Goal: Information Seeking & Learning: Learn about a topic

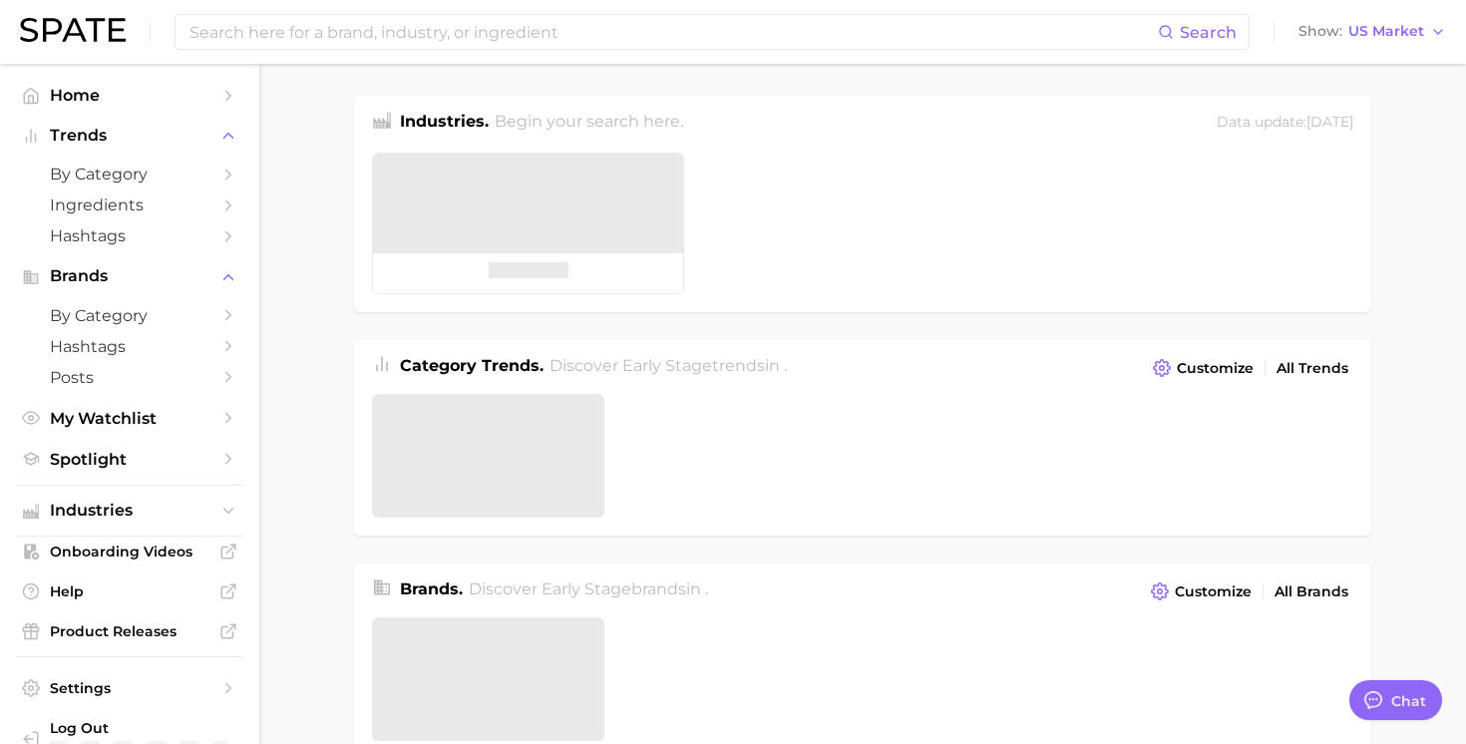
type textarea "x"
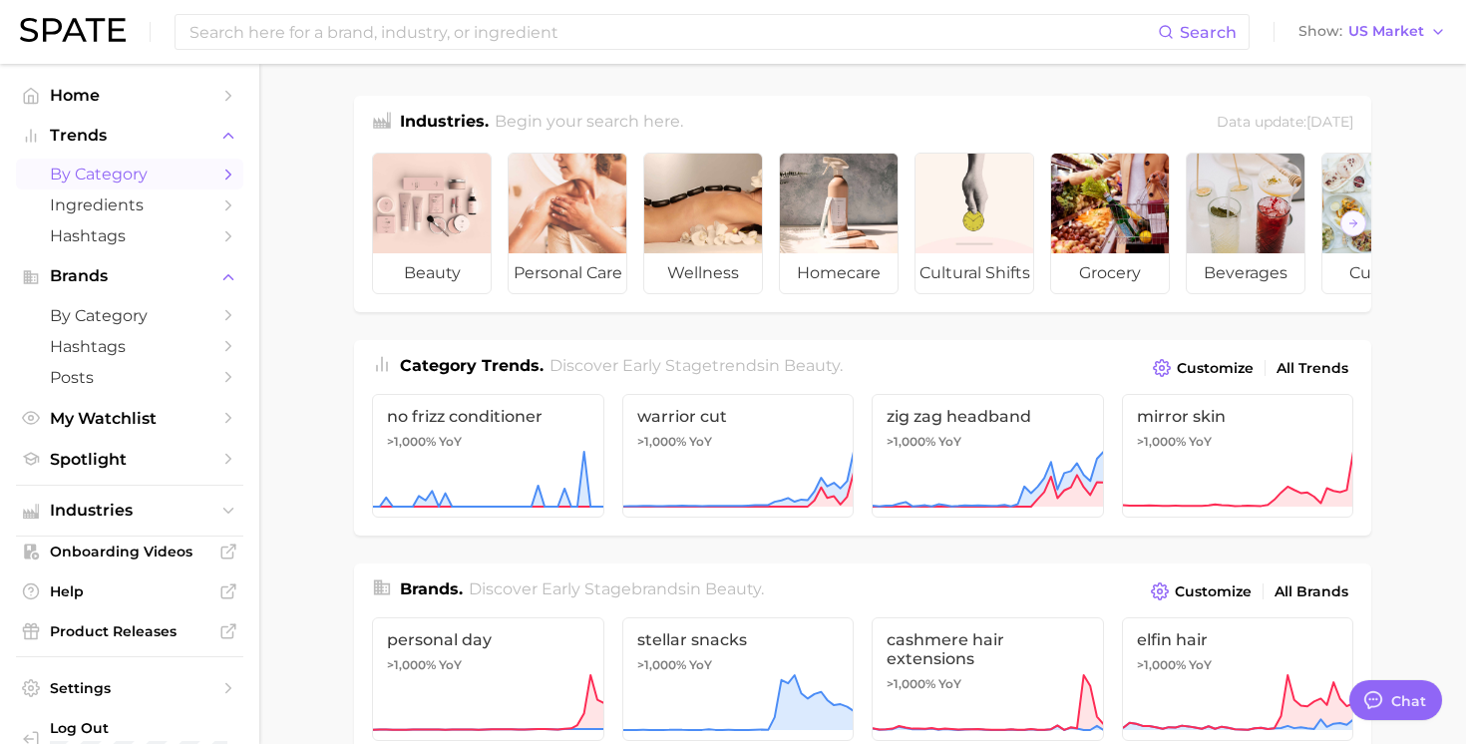
click at [133, 177] on span "by Category" at bounding box center [130, 174] width 160 height 19
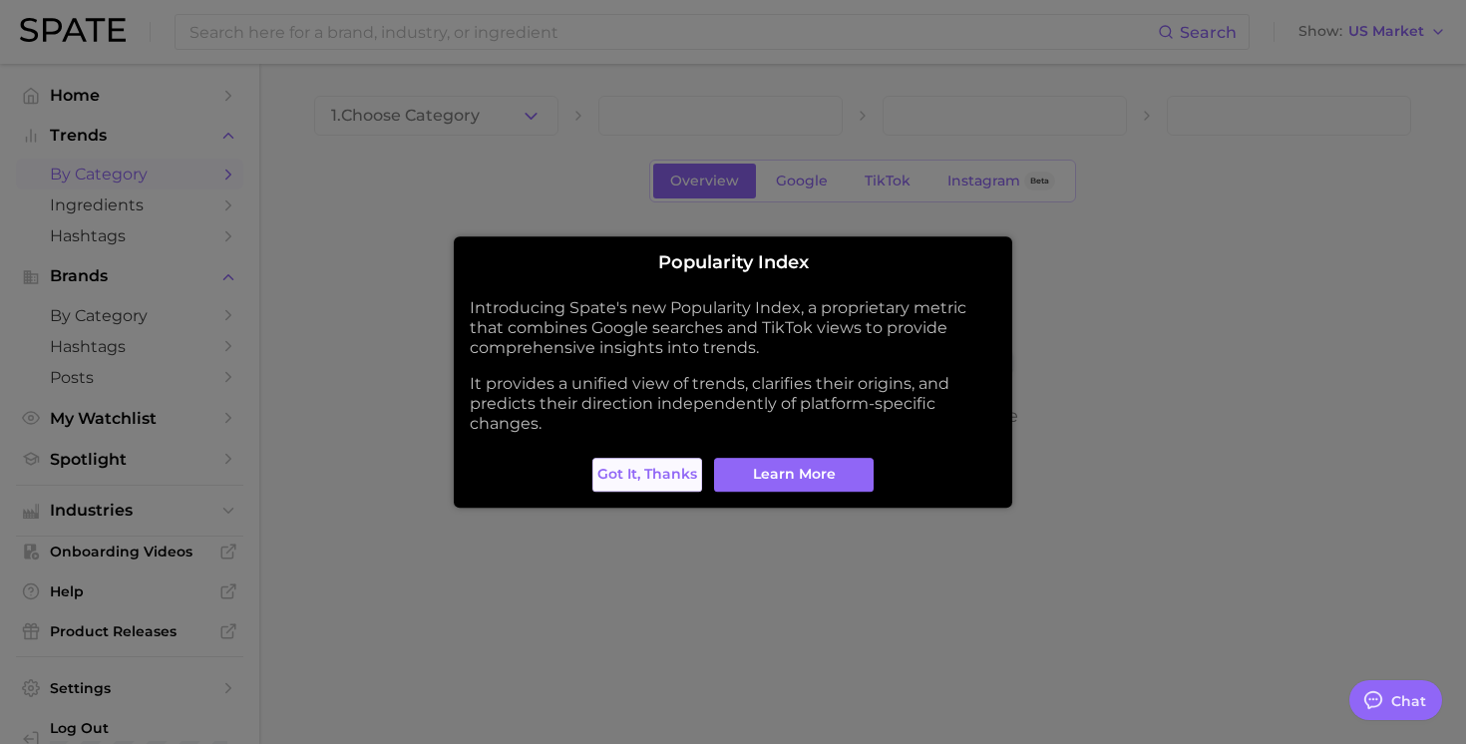
click at [679, 488] on button "Got it, thanks" at bounding box center [648, 475] width 110 height 34
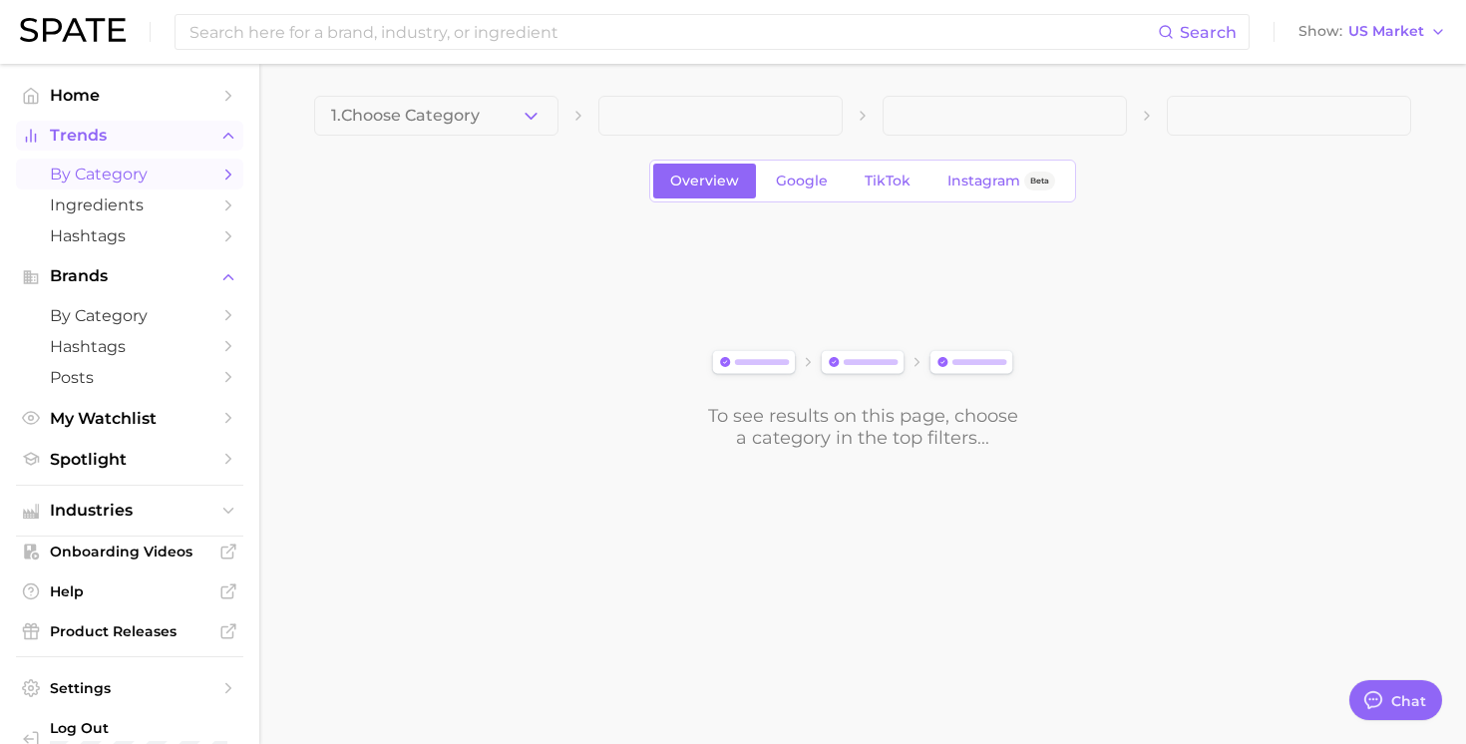
click at [79, 132] on span "Trends" at bounding box center [130, 136] width 160 height 18
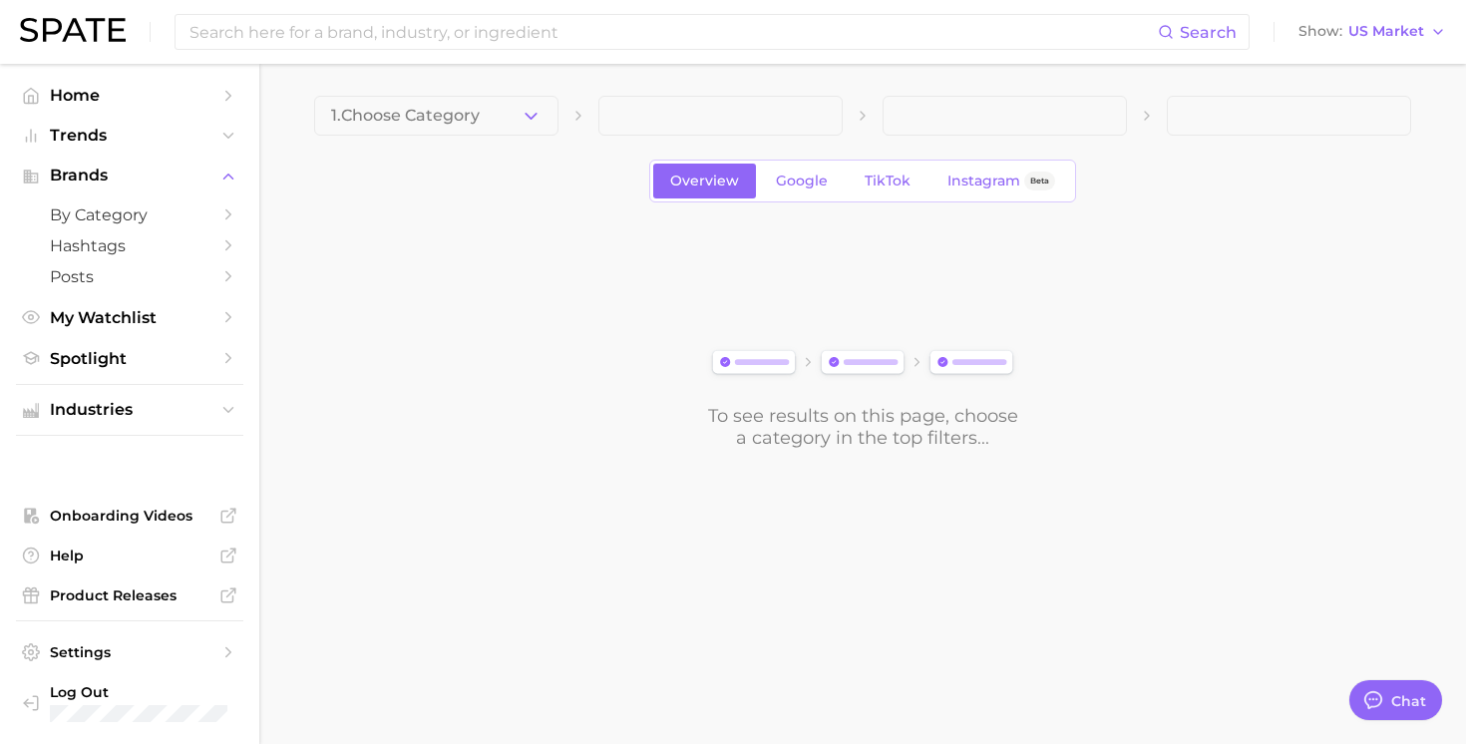
click at [85, 72] on nav "Home Trends Brands by Category Hashtags Posts My Watchlist Spotlight Industries…" at bounding box center [129, 404] width 259 height 680
click at [85, 100] on span "Home" at bounding box center [130, 95] width 160 height 19
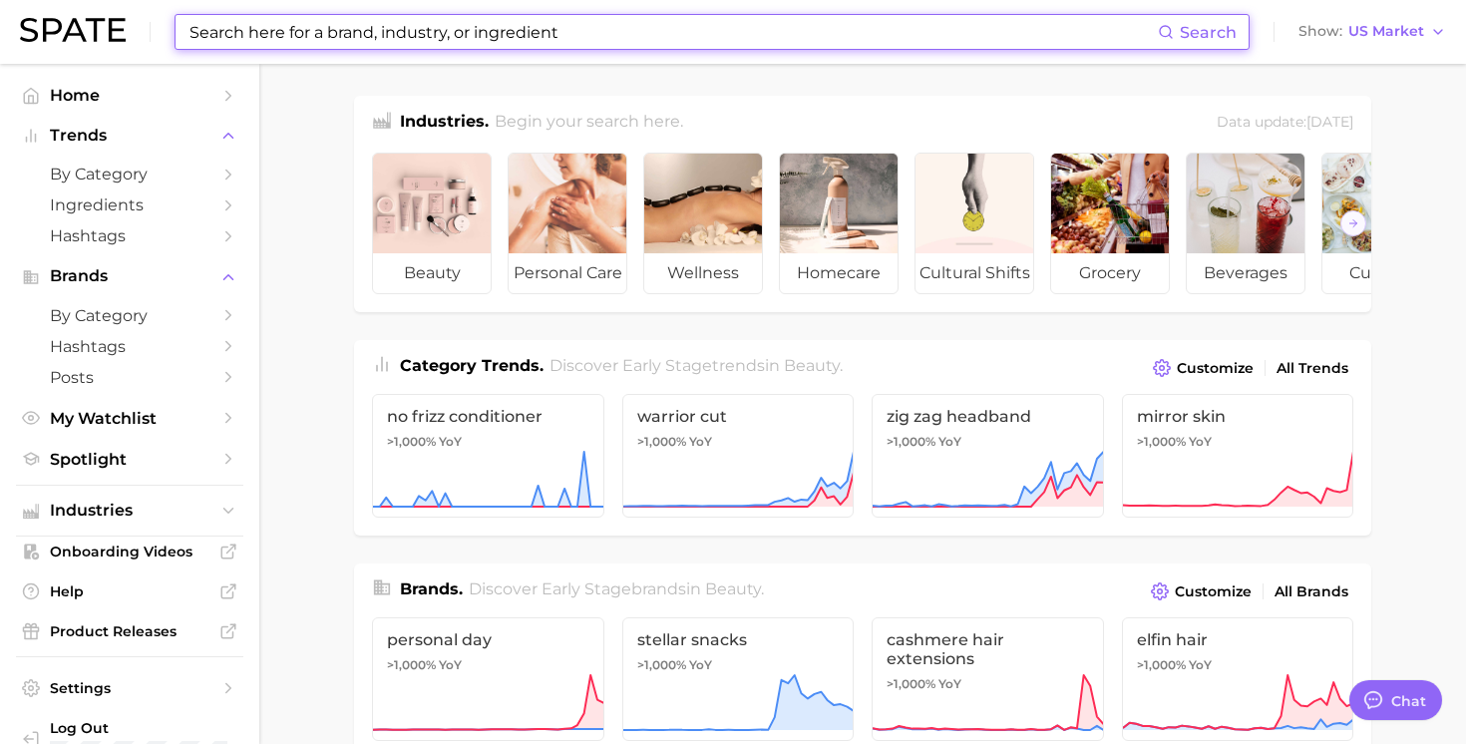
click at [264, 40] on input at bounding box center [673, 32] width 971 height 34
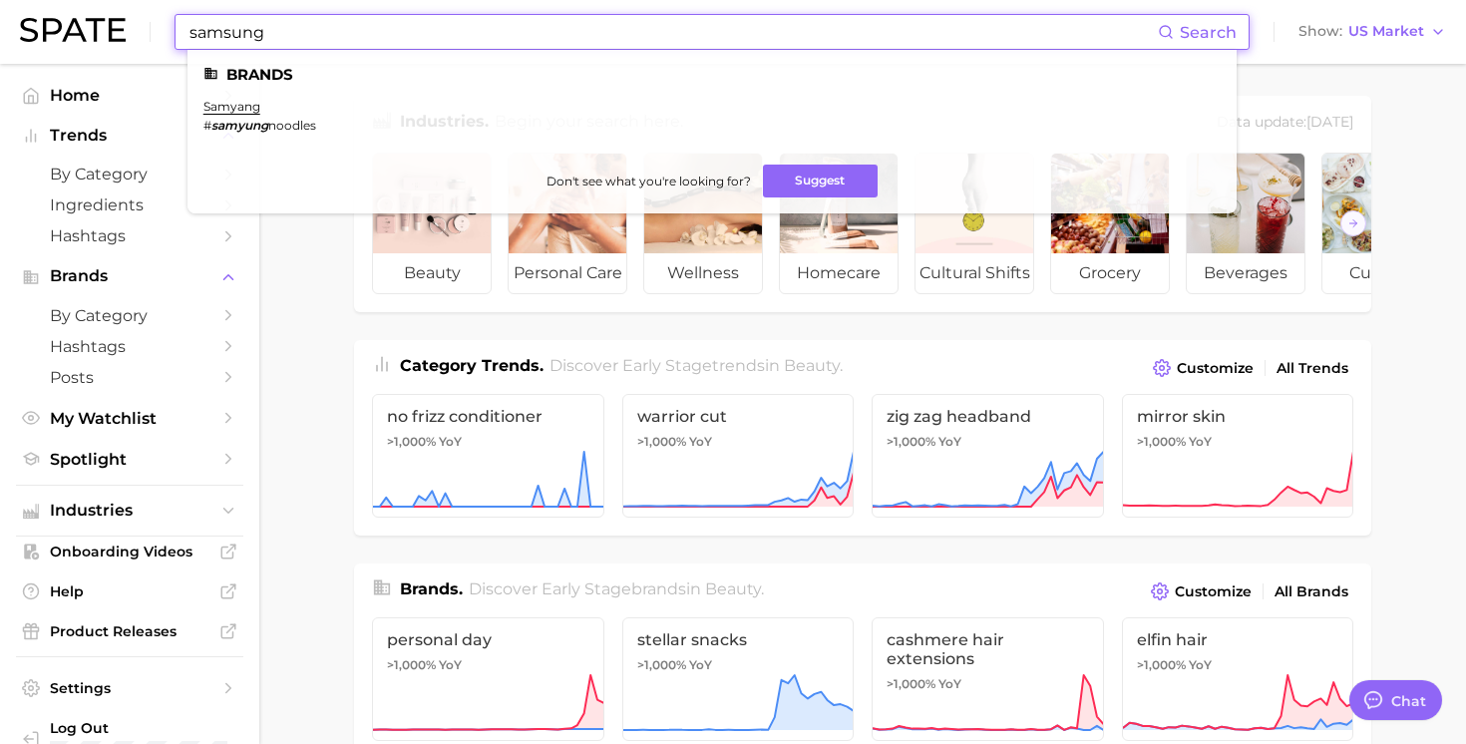
click at [421, 34] on input "samsung" at bounding box center [673, 32] width 971 height 34
click at [777, 170] on button "Suggest" at bounding box center [820, 181] width 115 height 33
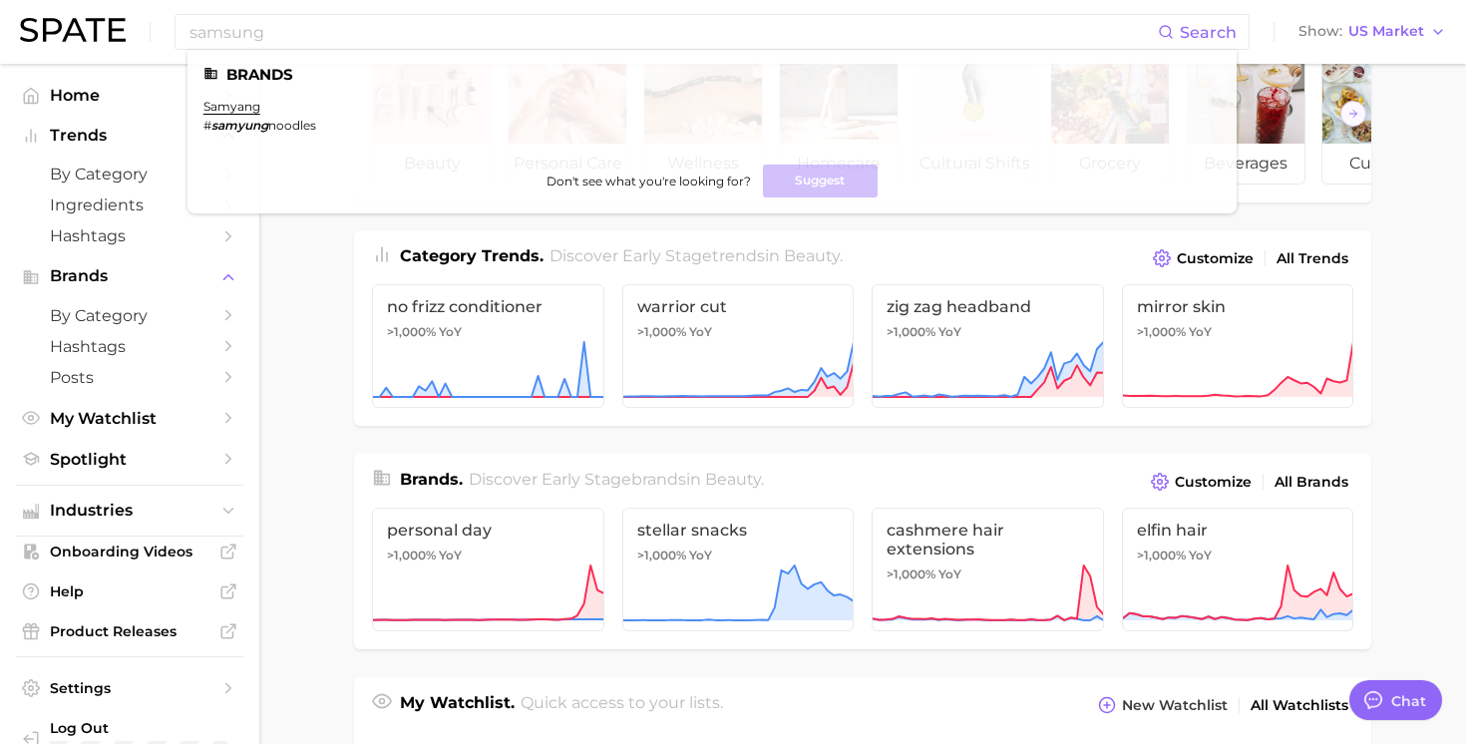
scroll to position [106, 0]
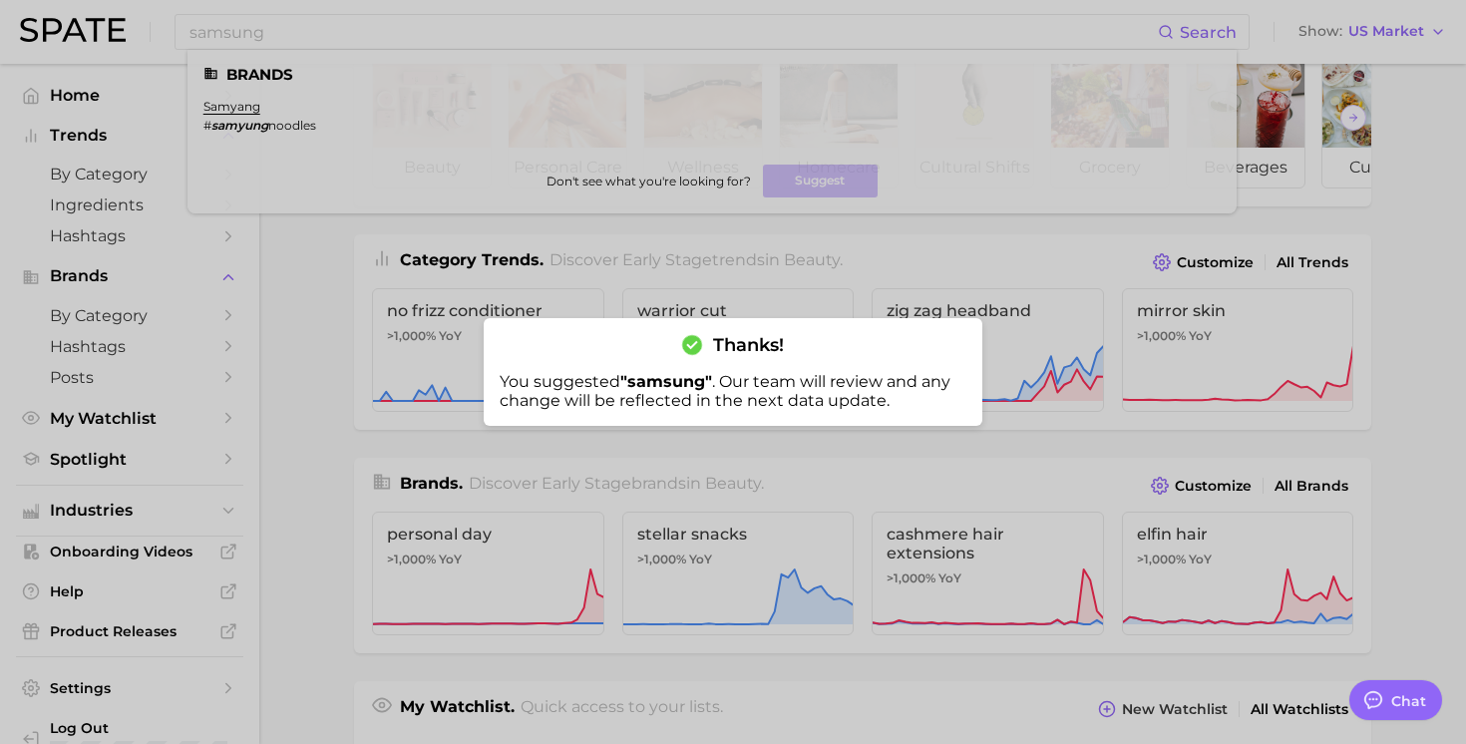
click at [762, 498] on div at bounding box center [733, 372] width 1466 height 744
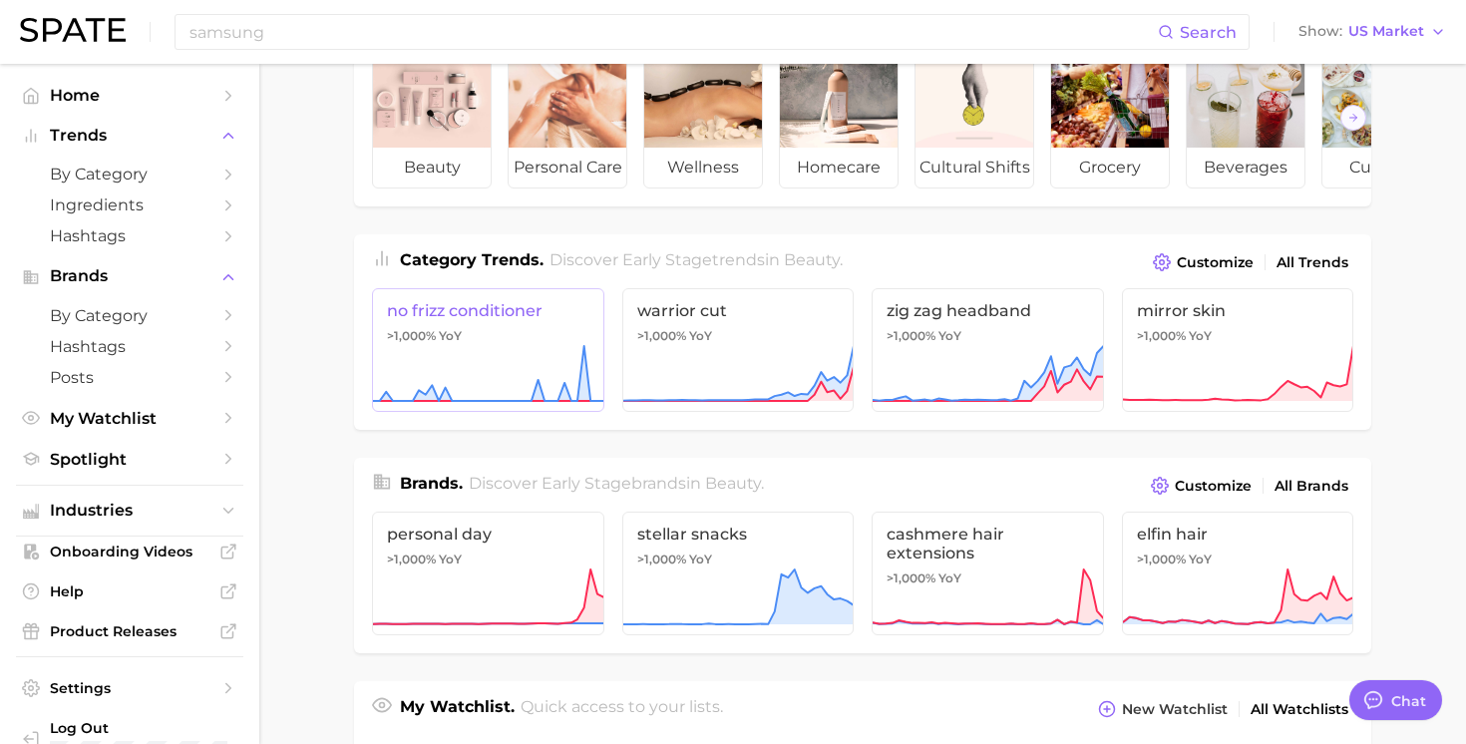
scroll to position [0, 0]
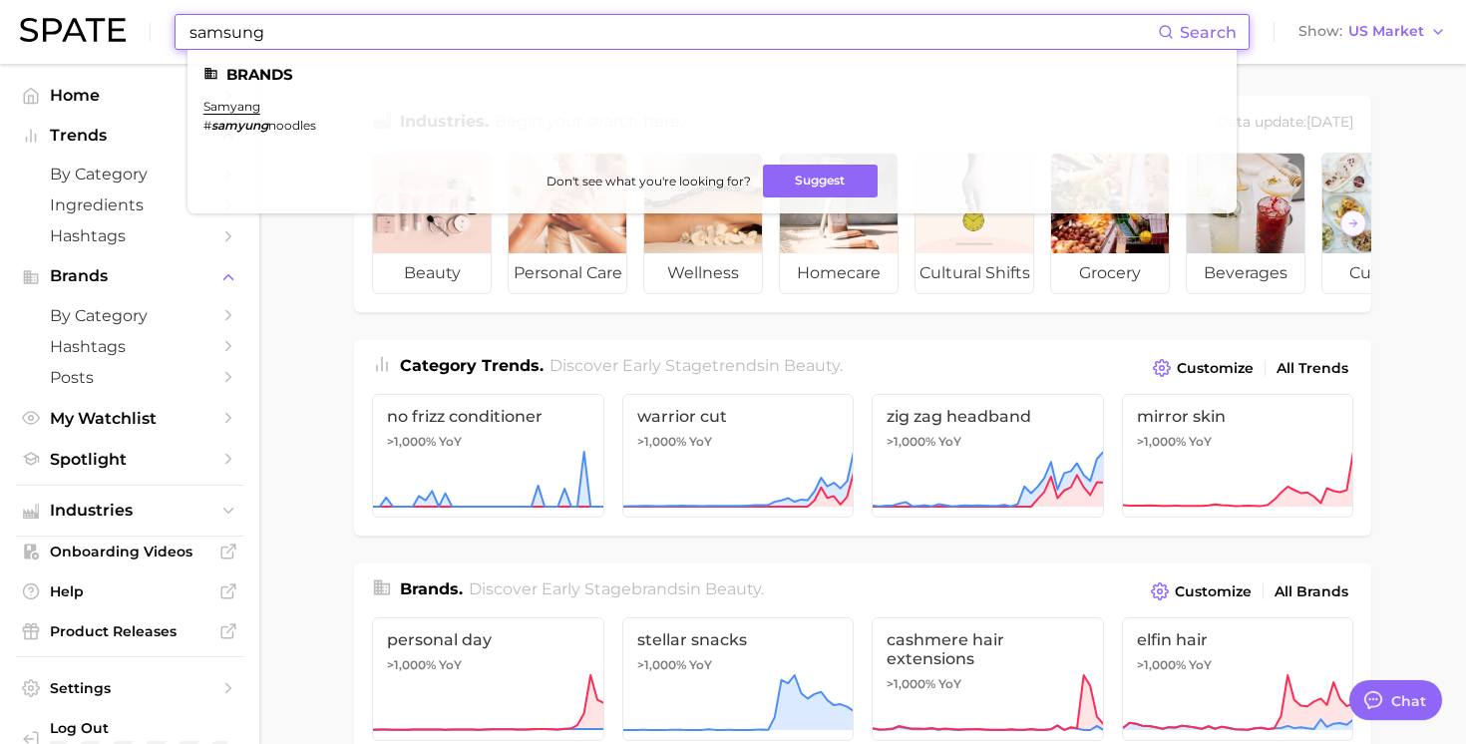
drag, startPoint x: 308, startPoint y: 32, endPoint x: 0, endPoint y: 56, distance: 309.2
click at [0, 56] on header "samsung Search Brands samyang # samyung noodles Don't see what you're looking f…" at bounding box center [733, 32] width 1466 height 64
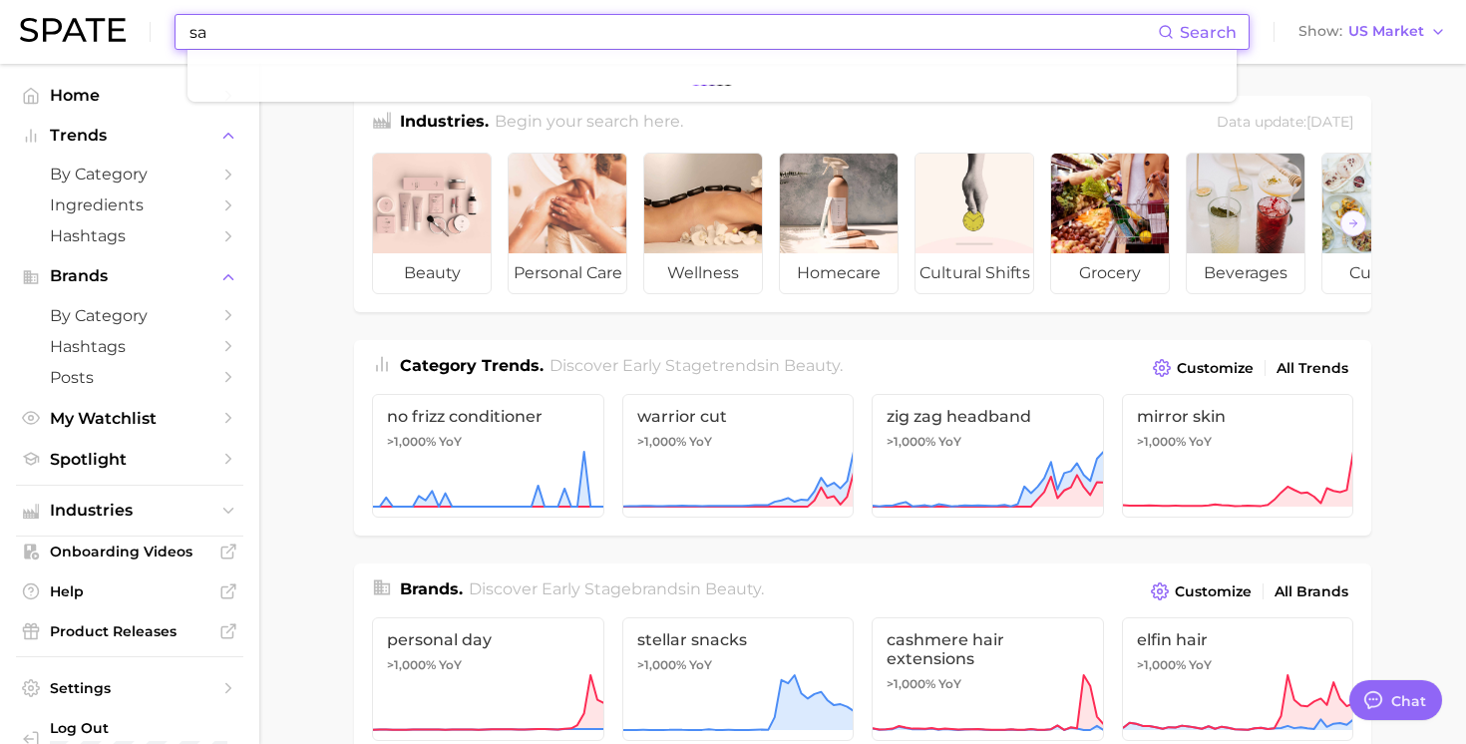
type input "s"
